Goal: Information Seeking & Learning: Learn about a topic

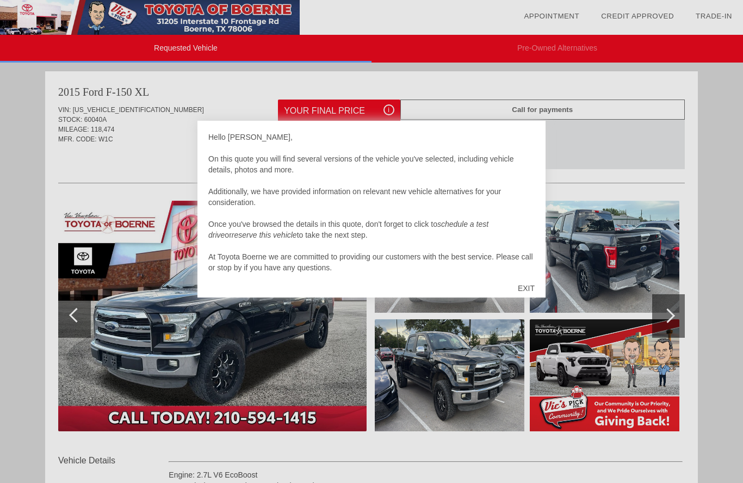
click at [534, 275] on div "EXIT" at bounding box center [526, 288] width 39 height 33
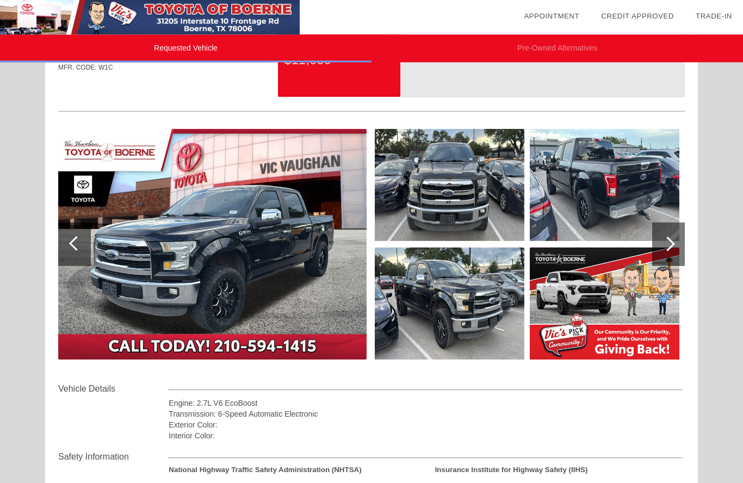
scroll to position [59, 0]
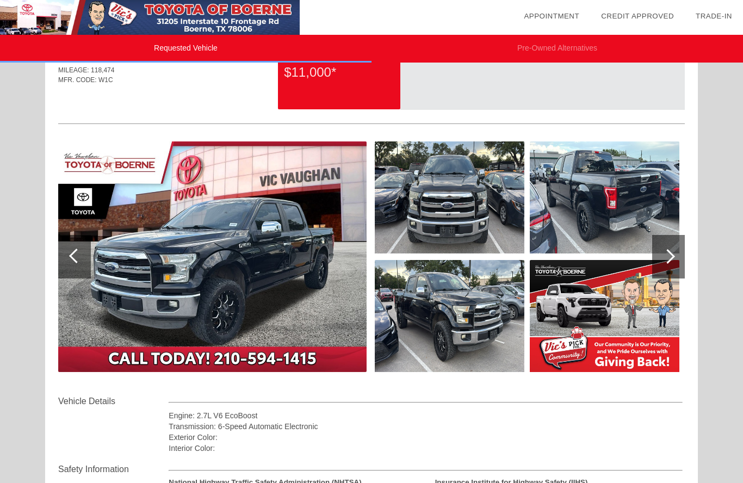
click at [677, 245] on div at bounding box center [668, 257] width 33 height 44
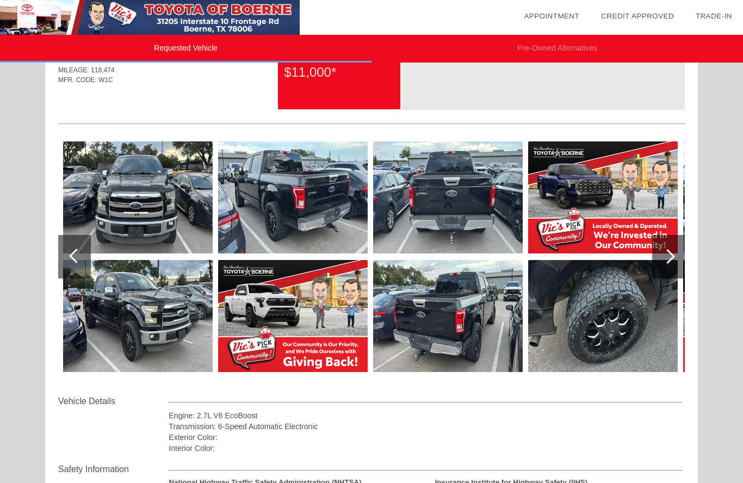
click at [670, 251] on div at bounding box center [668, 257] width 33 height 44
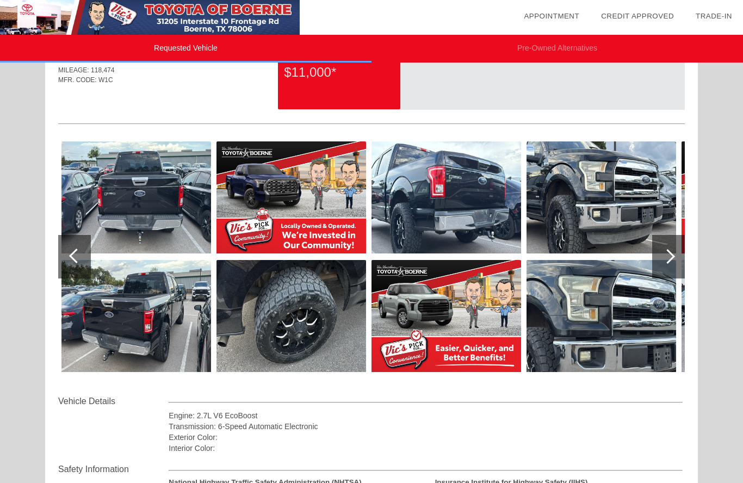
click at [669, 248] on div at bounding box center [668, 257] width 33 height 44
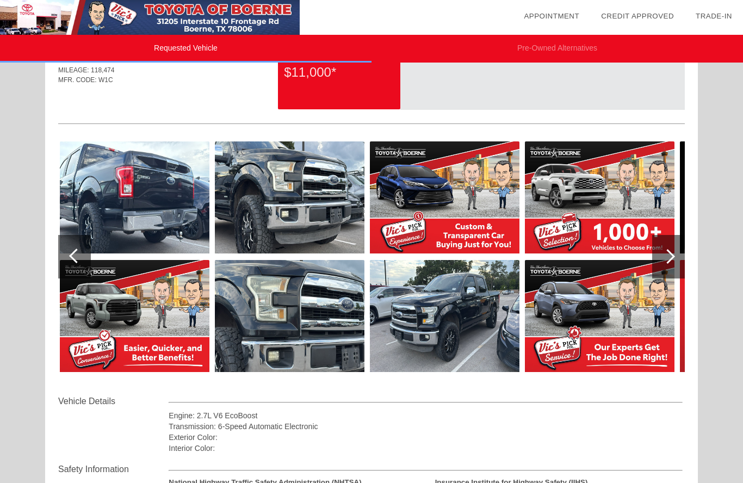
click at [667, 248] on div at bounding box center [668, 257] width 33 height 44
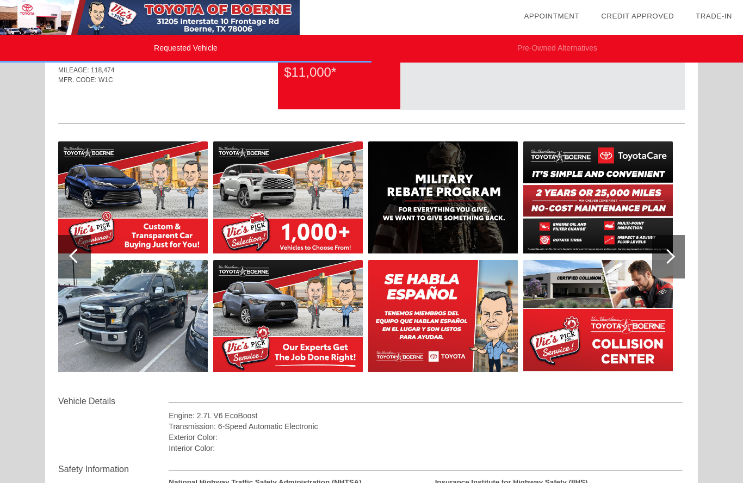
click at [664, 248] on div at bounding box center [668, 257] width 33 height 44
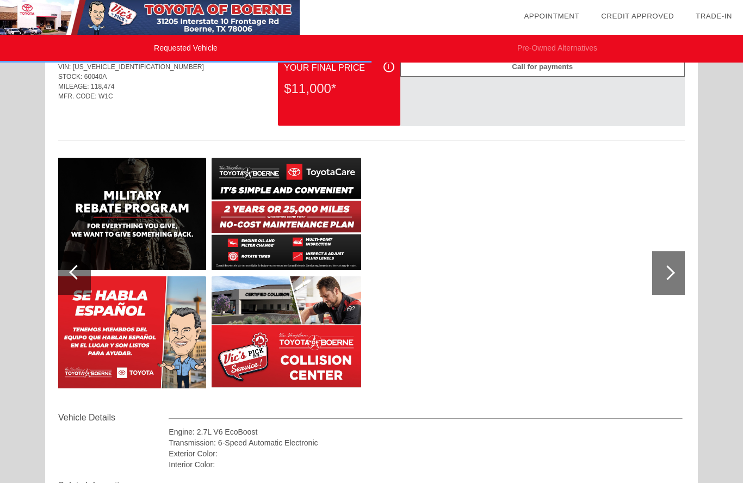
scroll to position [0, 0]
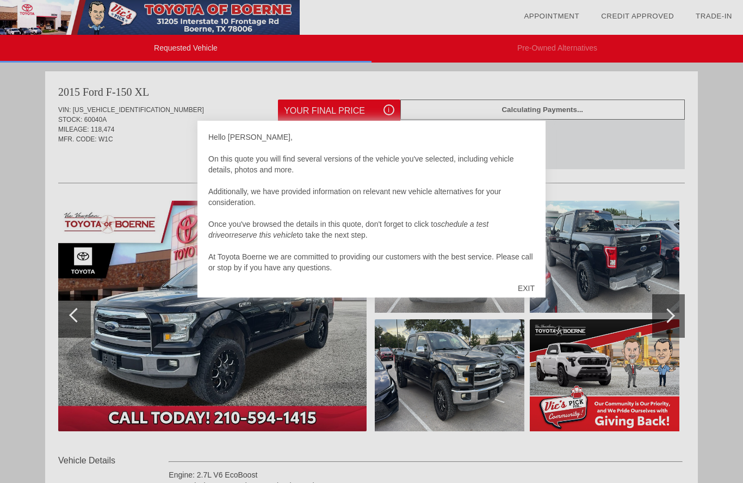
click at [525, 290] on div "EXIT" at bounding box center [526, 288] width 39 height 33
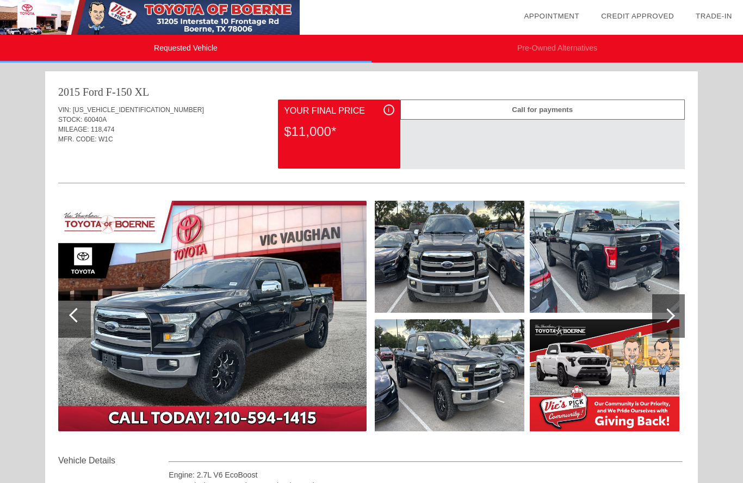
click at [660, 316] on div at bounding box center [668, 316] width 33 height 44
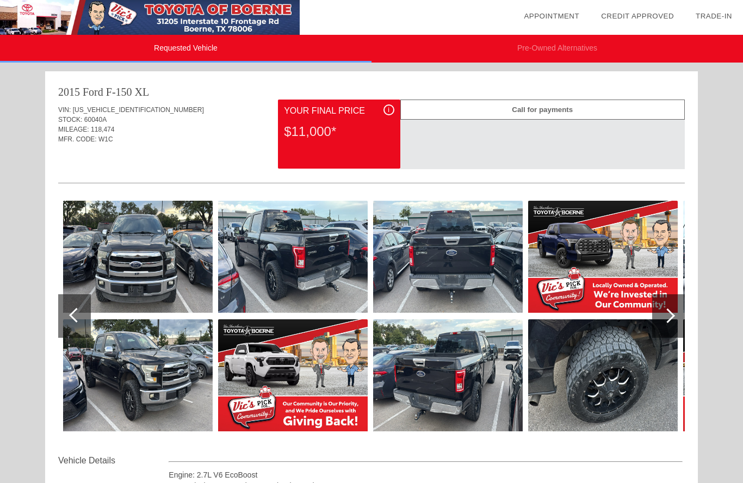
click at [656, 313] on div at bounding box center [668, 316] width 33 height 44
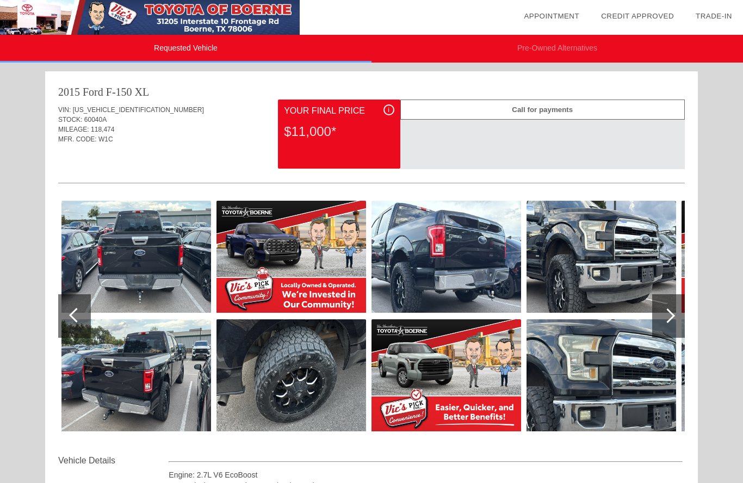
click at [658, 313] on div at bounding box center [668, 316] width 33 height 44
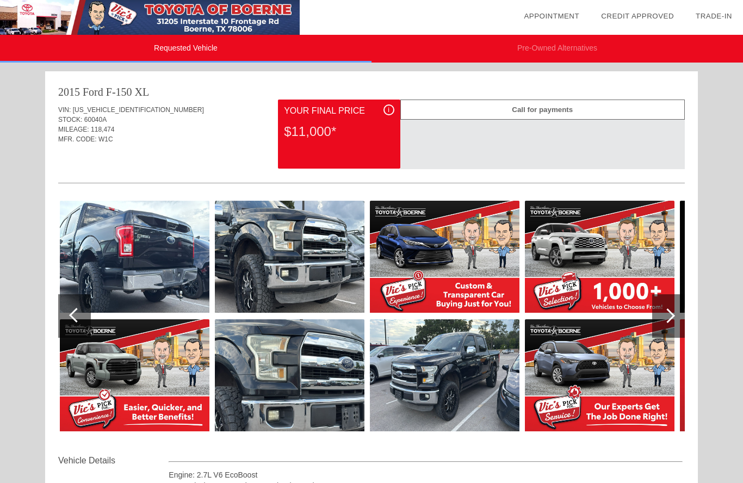
click at [656, 313] on div at bounding box center [668, 316] width 33 height 44
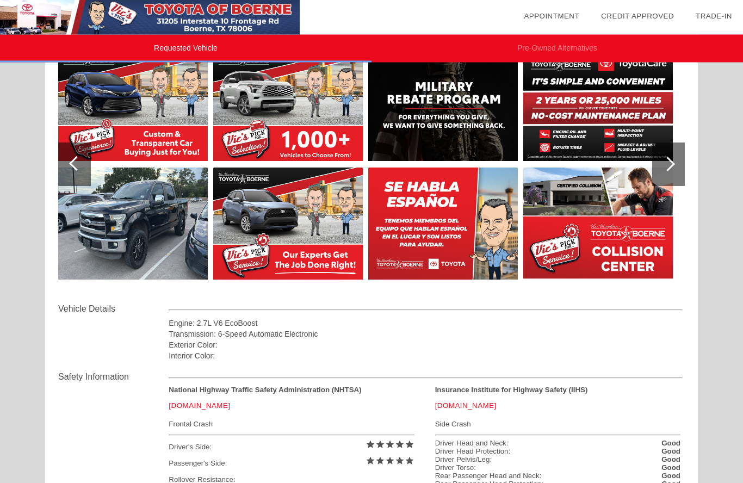
scroll to position [152, 0]
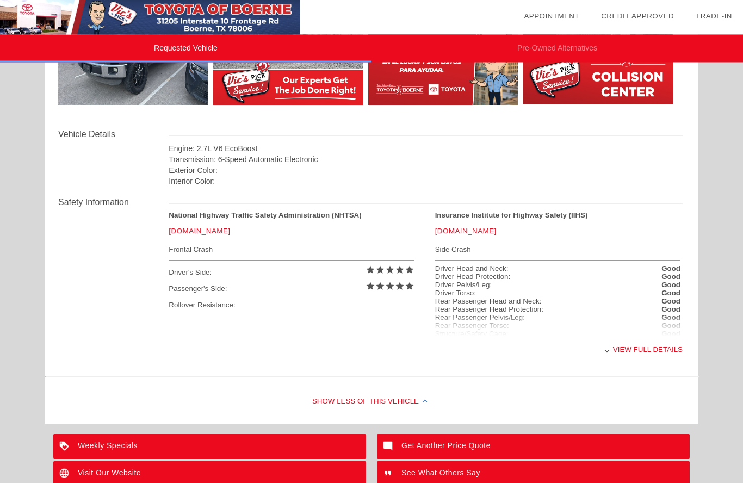
click at [656, 356] on div "View full details" at bounding box center [426, 350] width 514 height 27
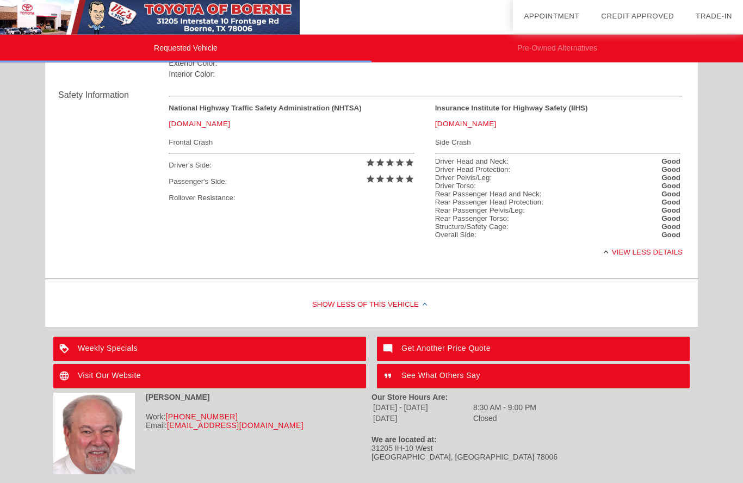
scroll to position [433, 0]
click at [282, 389] on div "Visit Our Website" at bounding box center [209, 376] width 313 height 24
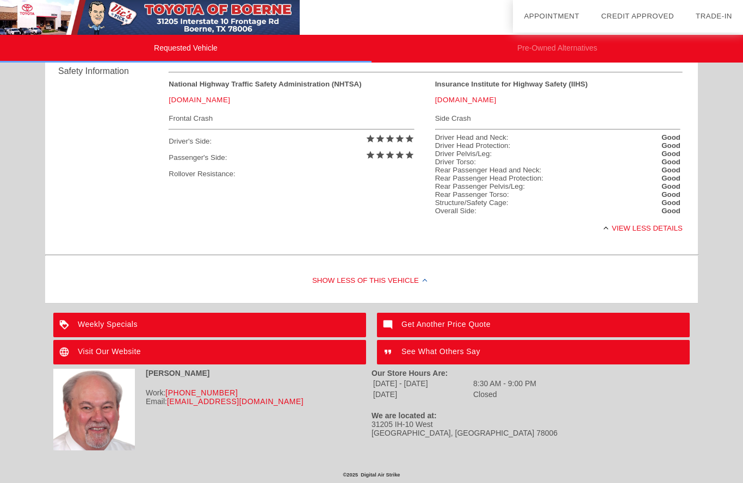
scroll to position [481, 0]
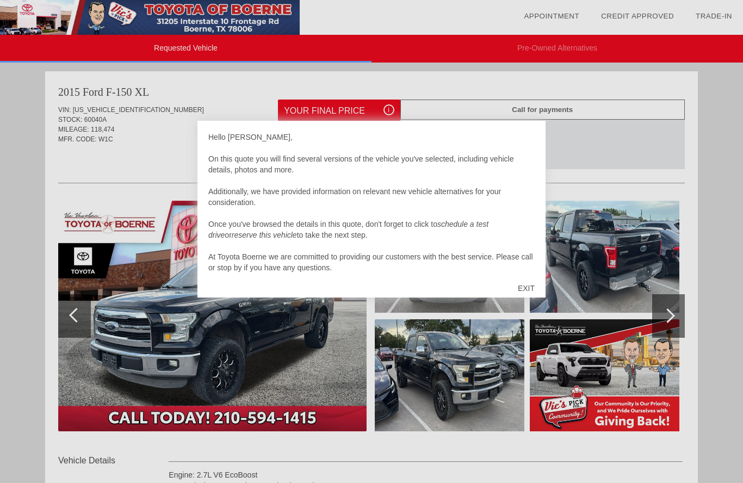
click at [525, 289] on div "EXIT" at bounding box center [526, 288] width 39 height 33
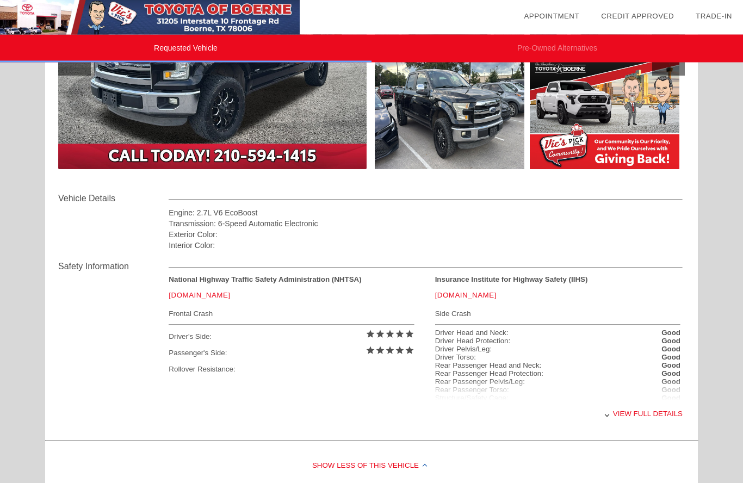
scroll to position [263, 0]
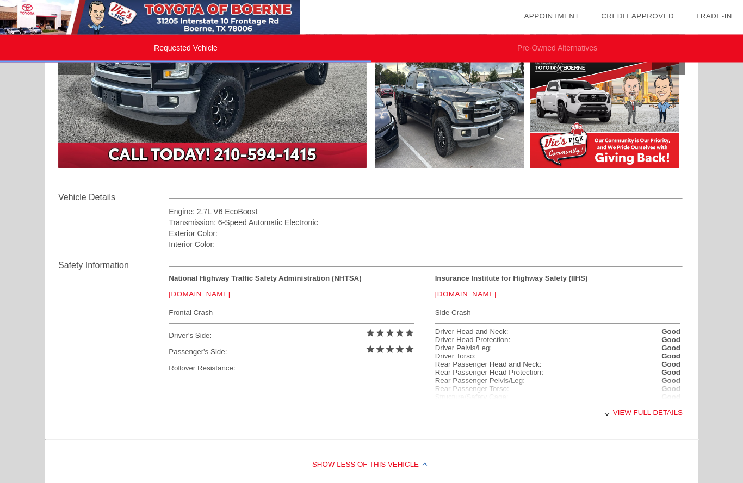
click at [191, 299] on link "[DOMAIN_NAME]" at bounding box center [199, 294] width 61 height 8
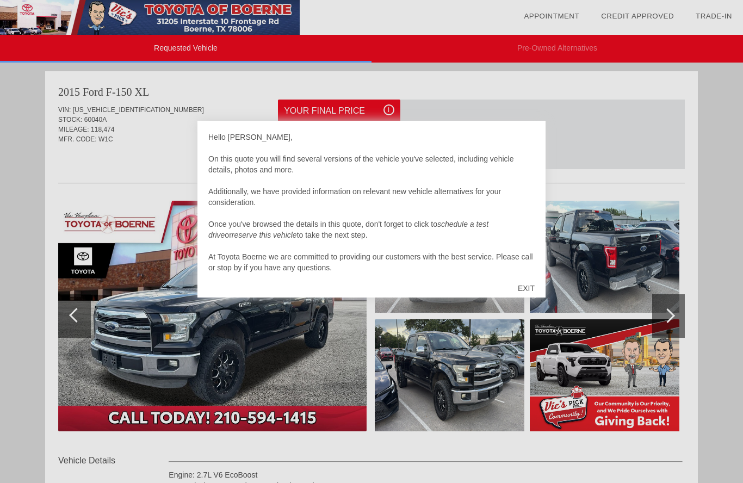
scroll to position [312, 0]
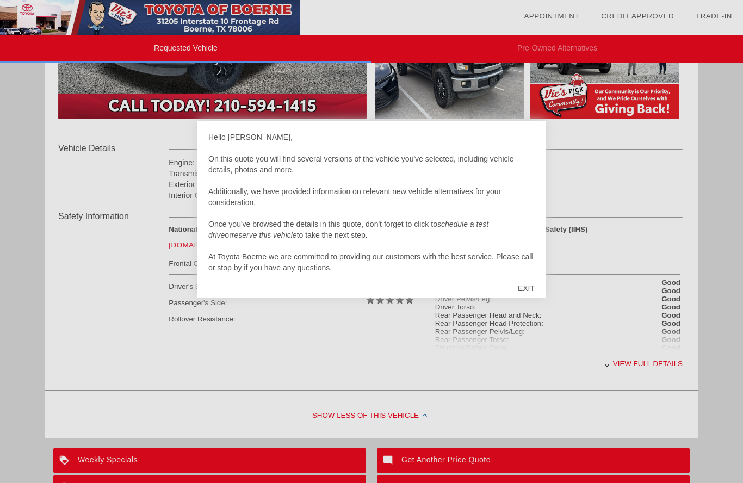
click at [520, 275] on div "EXIT" at bounding box center [526, 288] width 39 height 33
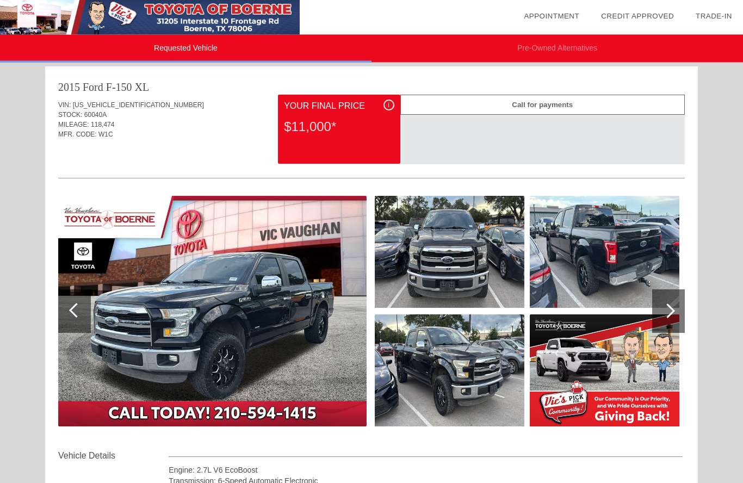
scroll to position [0, 0]
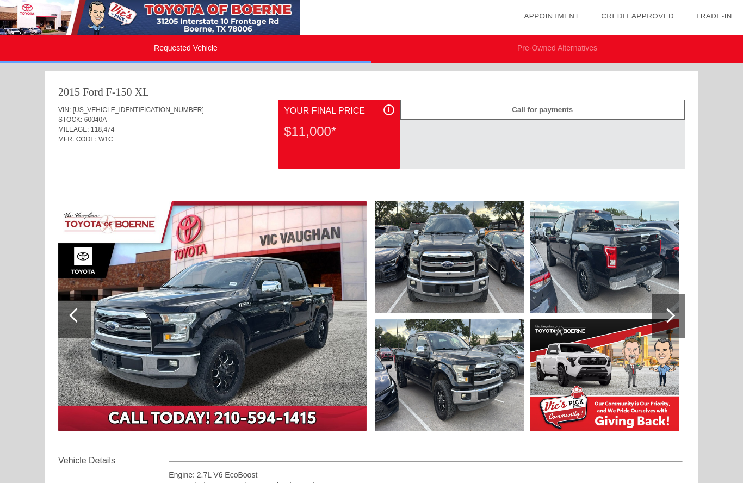
copy div "[US_VEHICLE_IDENTIFICATION_NUMBER]"
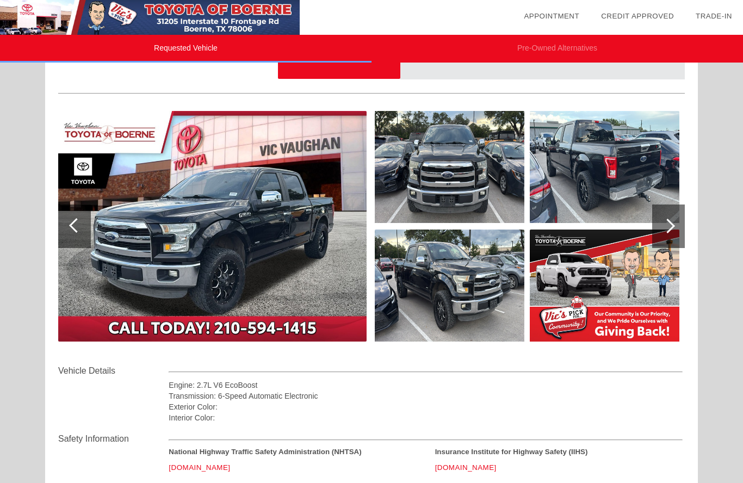
scroll to position [91, 0]
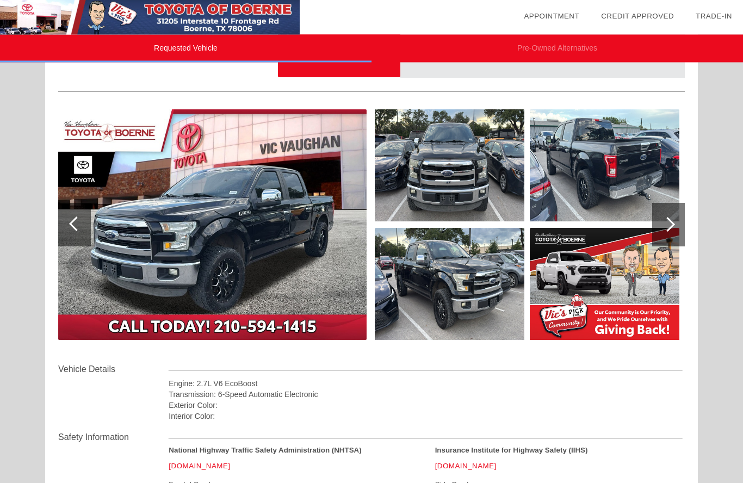
click at [212, 471] on link "[DOMAIN_NAME]" at bounding box center [199, 466] width 61 height 8
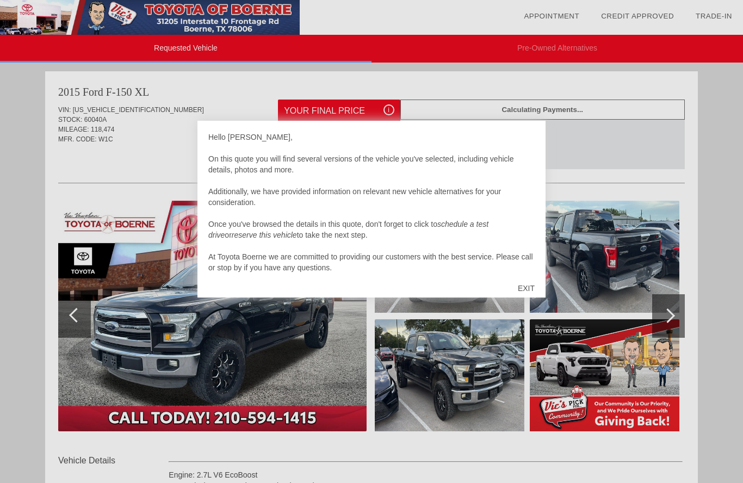
scroll to position [140, 0]
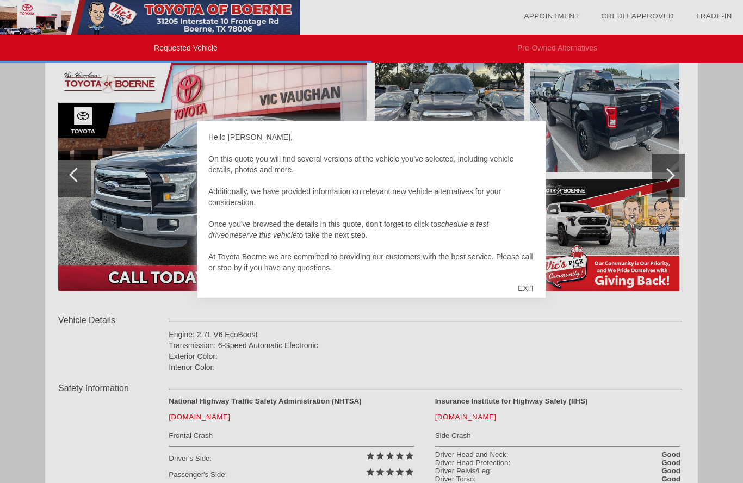
click at [527, 293] on div "EXIT" at bounding box center [526, 288] width 39 height 33
